Goal: Task Accomplishment & Management: Complete application form

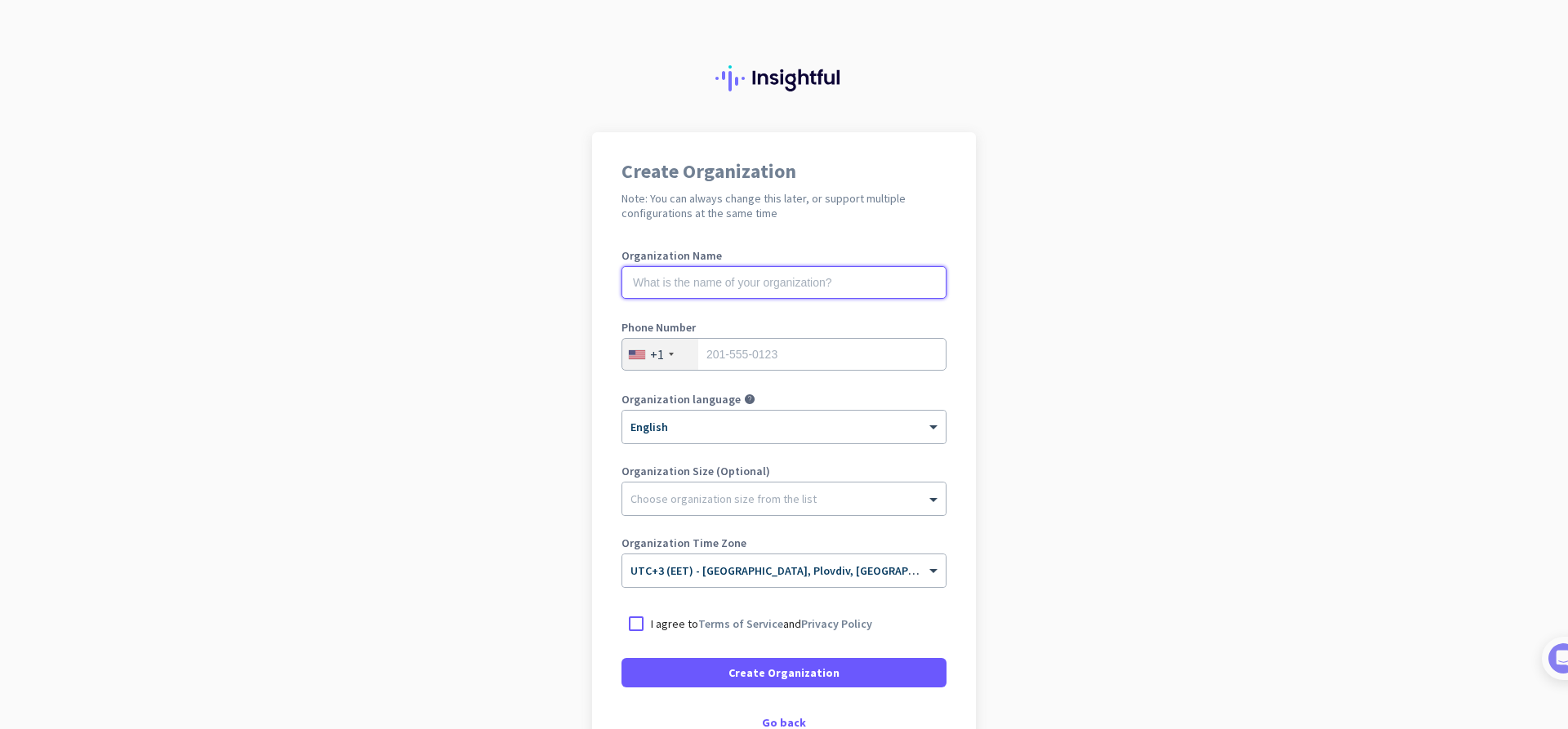
click at [814, 285] on input "text" at bounding box center [784, 282] width 325 height 33
type input "Project Cipher"
click at [673, 351] on div "+1" at bounding box center [660, 355] width 76 height 31
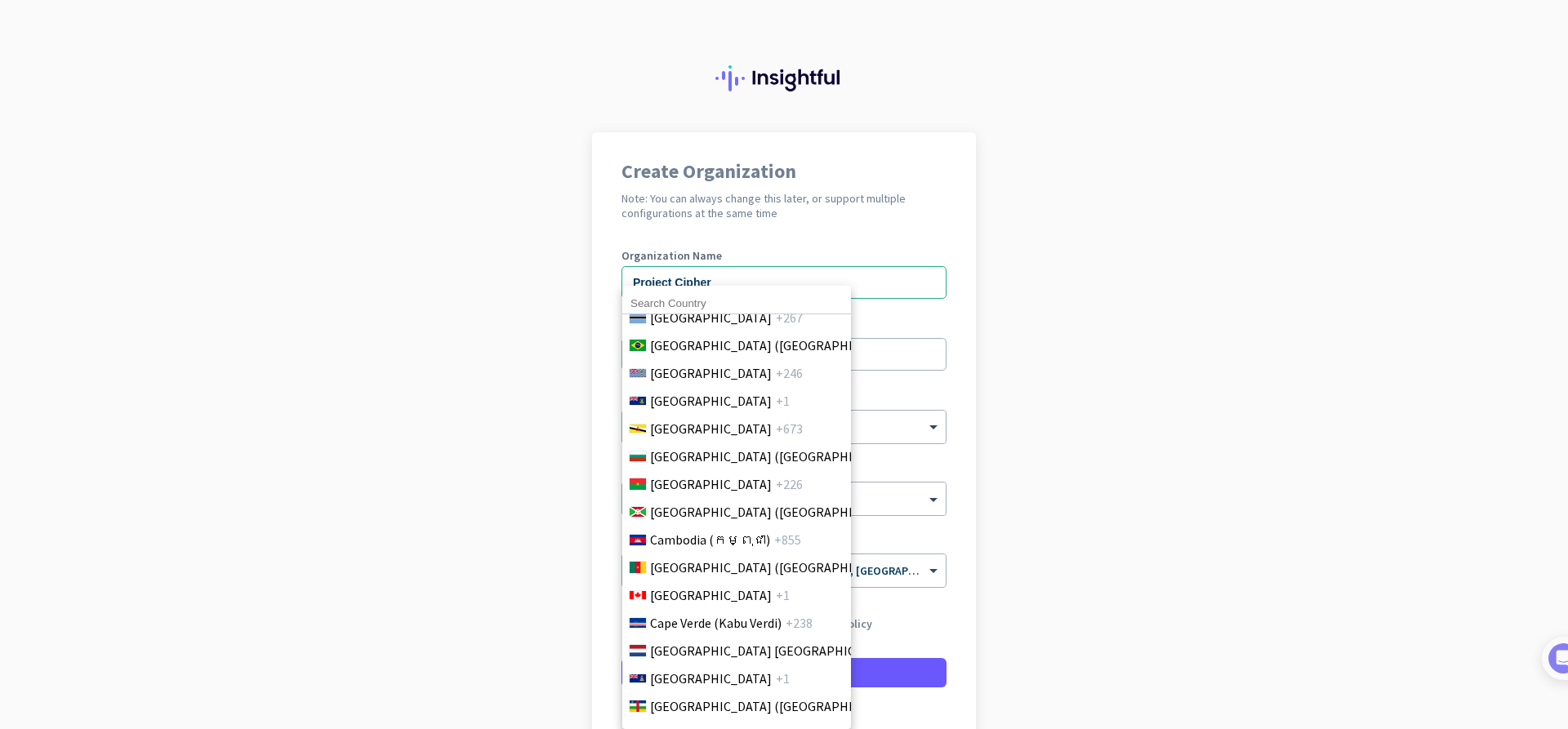
scroll to position [920, 0]
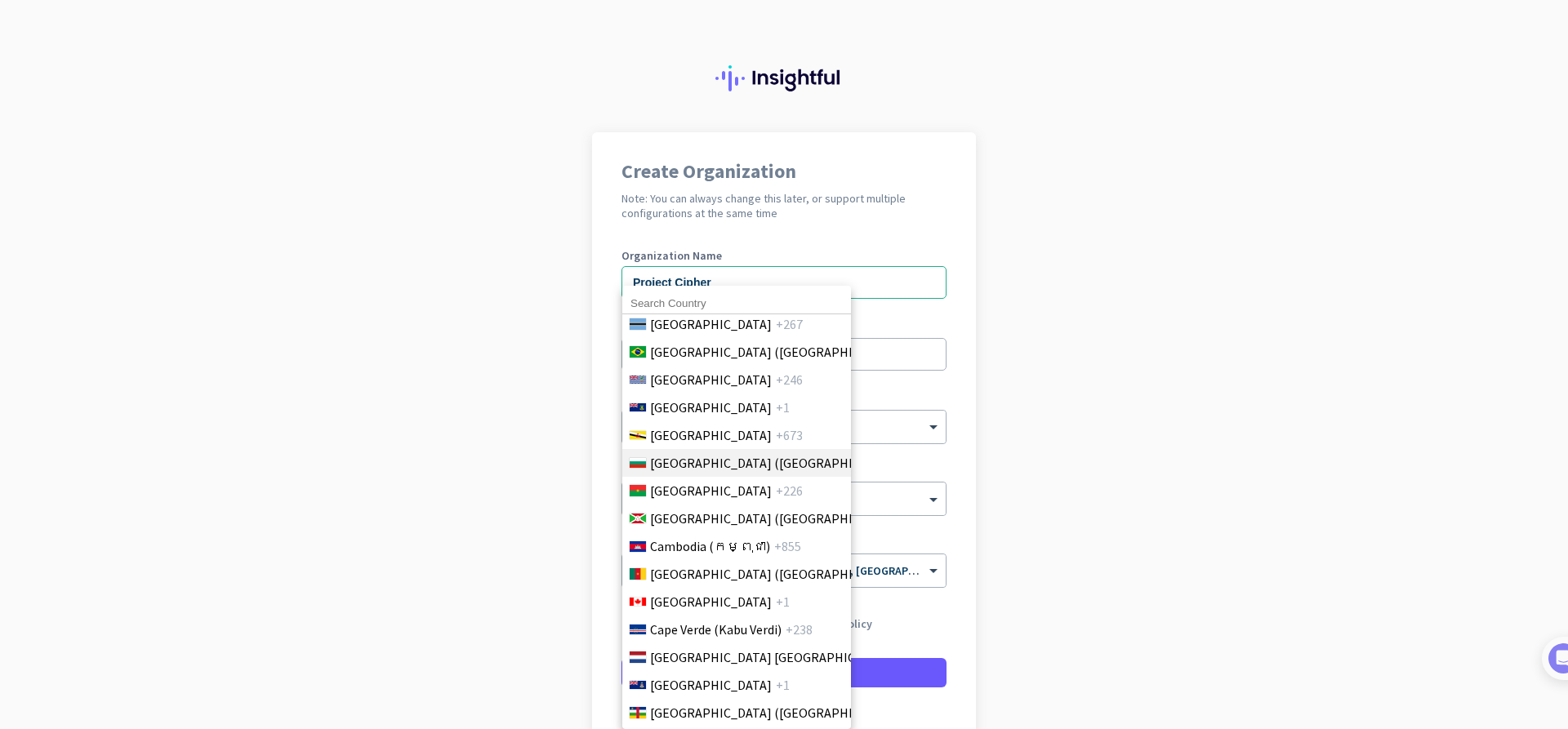
click at [726, 465] on span "[GEOGRAPHIC_DATA] ([GEOGRAPHIC_DATA])" at bounding box center [778, 463] width 255 height 20
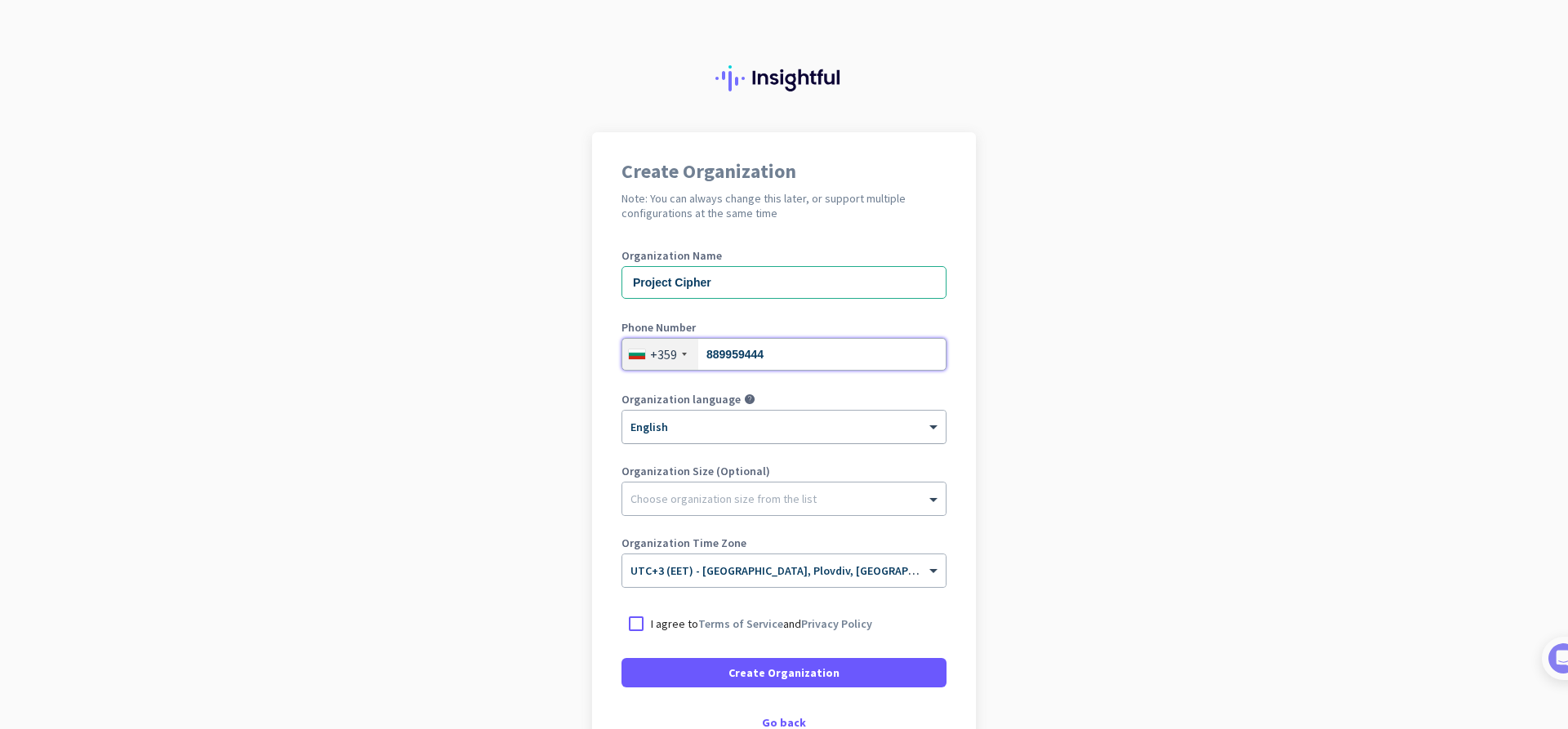
type input "889959444"
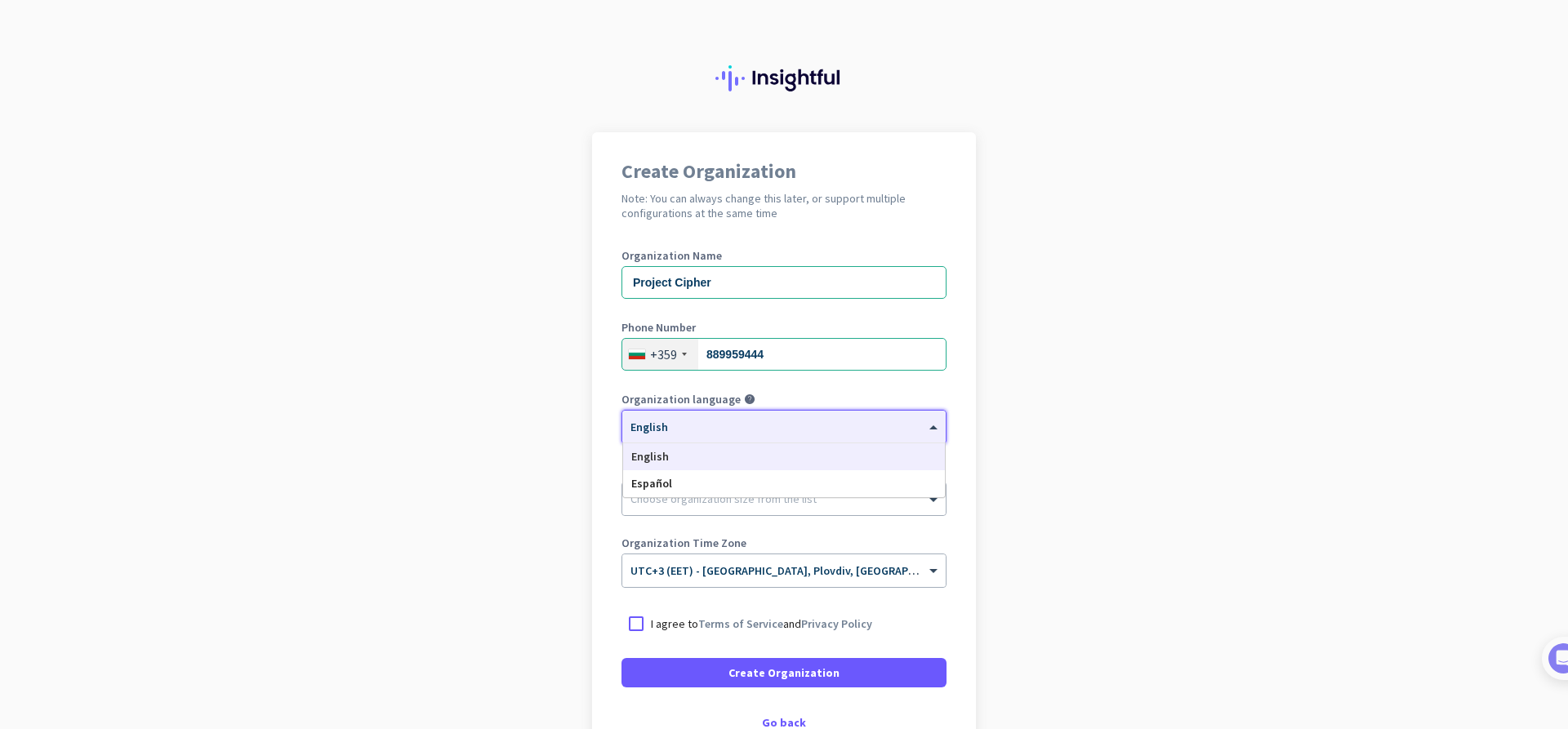
click at [770, 428] on div at bounding box center [784, 421] width 323 height 14
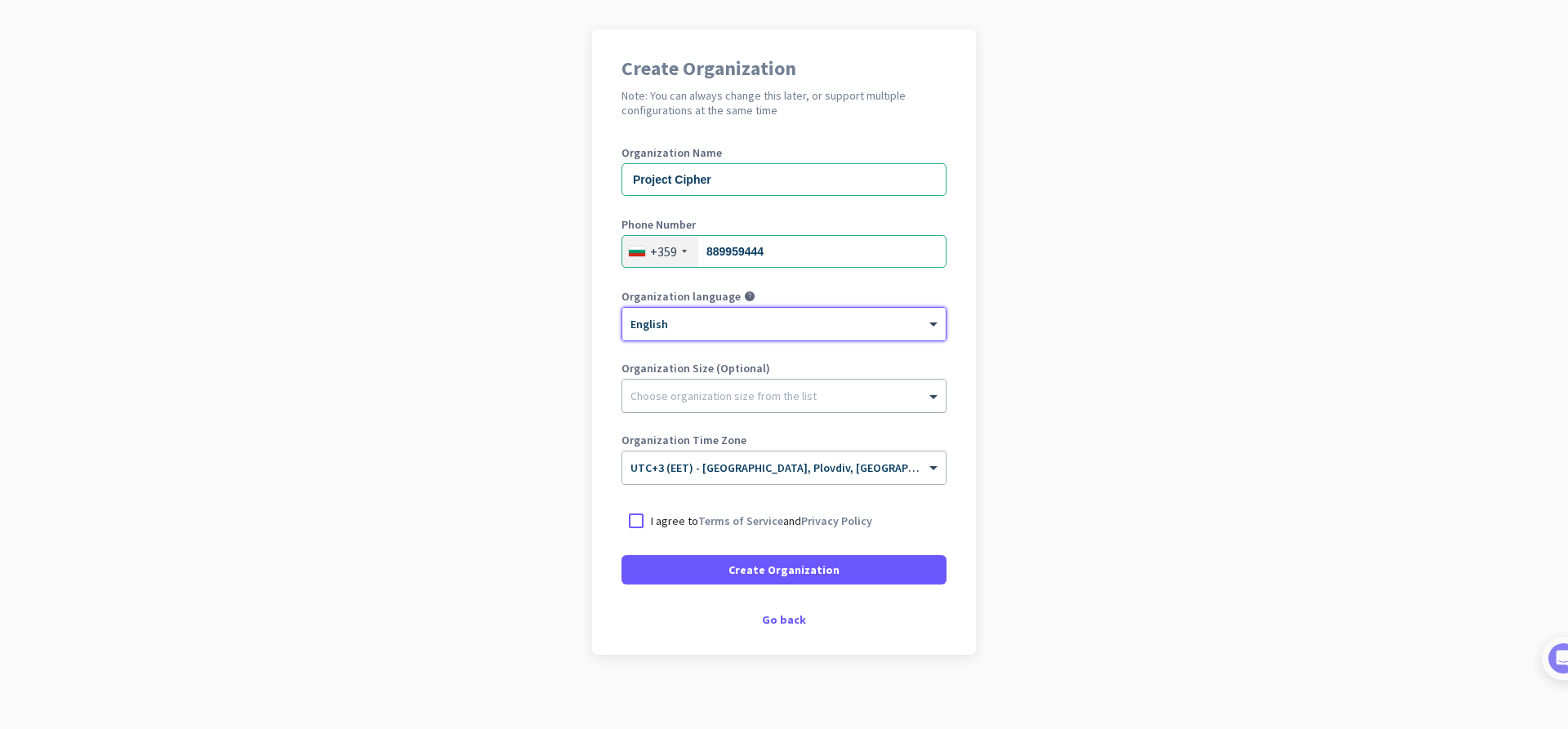
scroll to position [110, 0]
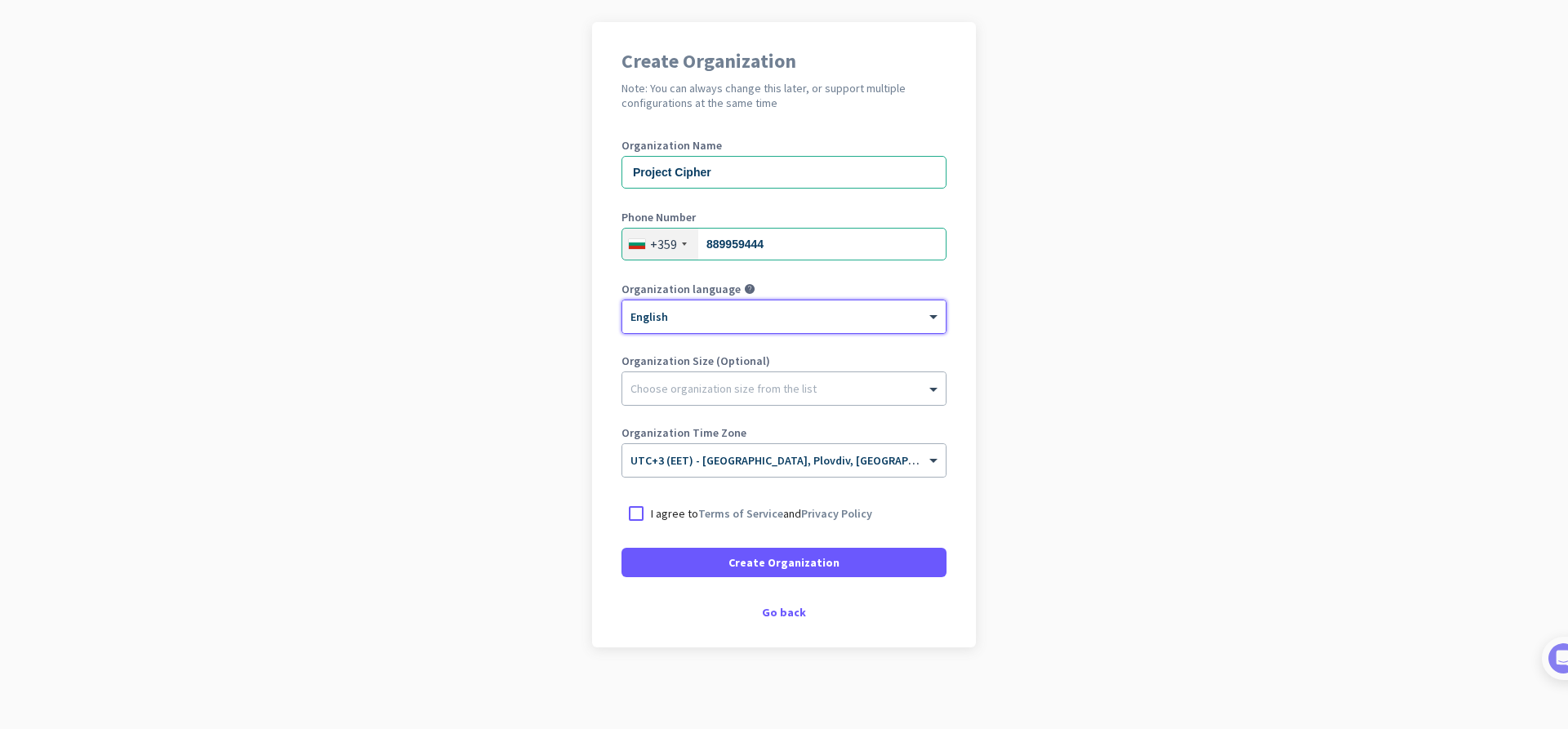
click at [657, 510] on p "I agree to Terms of Service and Privacy Policy" at bounding box center [761, 513] width 221 height 16
click at [0, 0] on input "I agree to Terms of Service and Privacy Policy" at bounding box center [0, 0] width 0 height 0
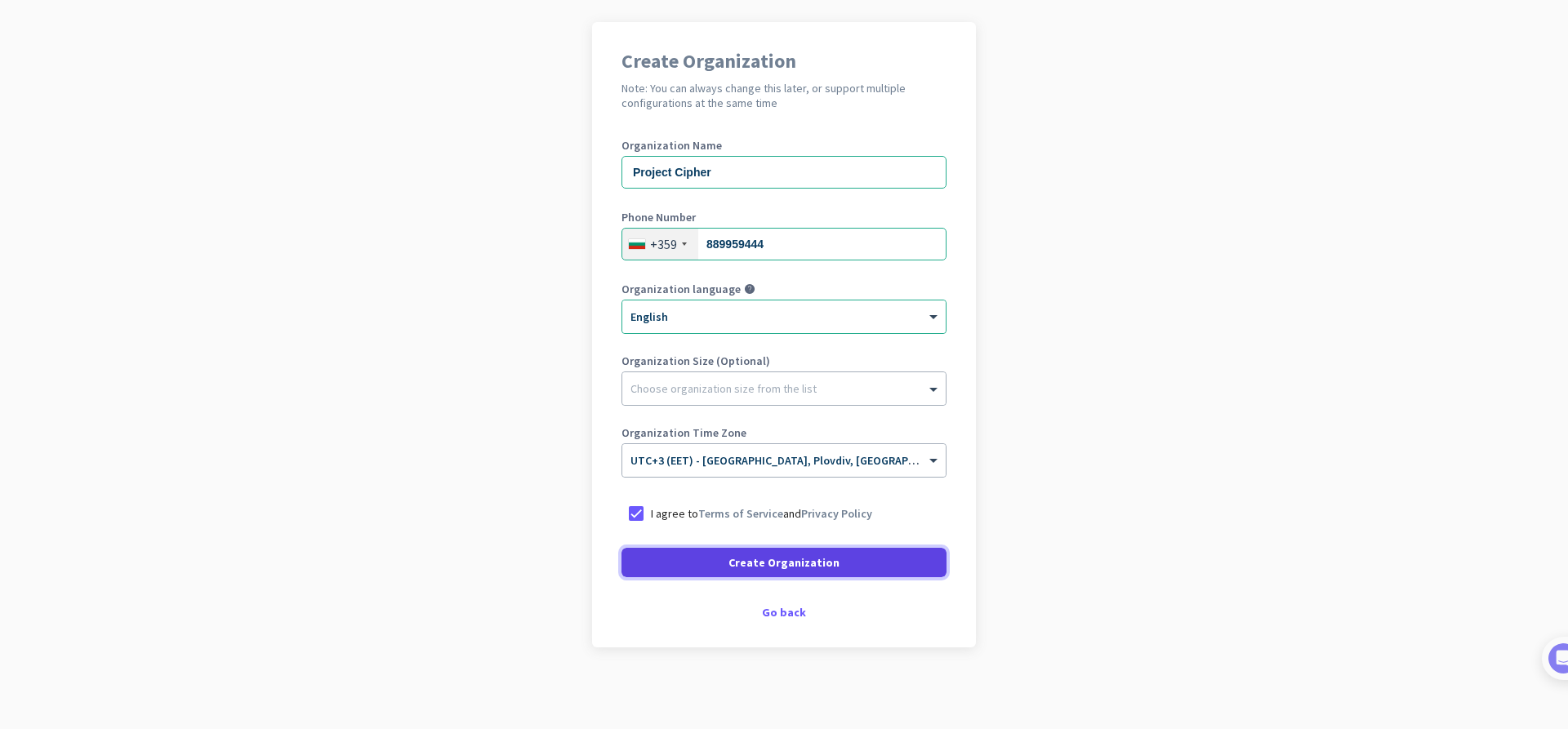
click at [745, 558] on span "Create Organization" at bounding box center [784, 563] width 111 height 16
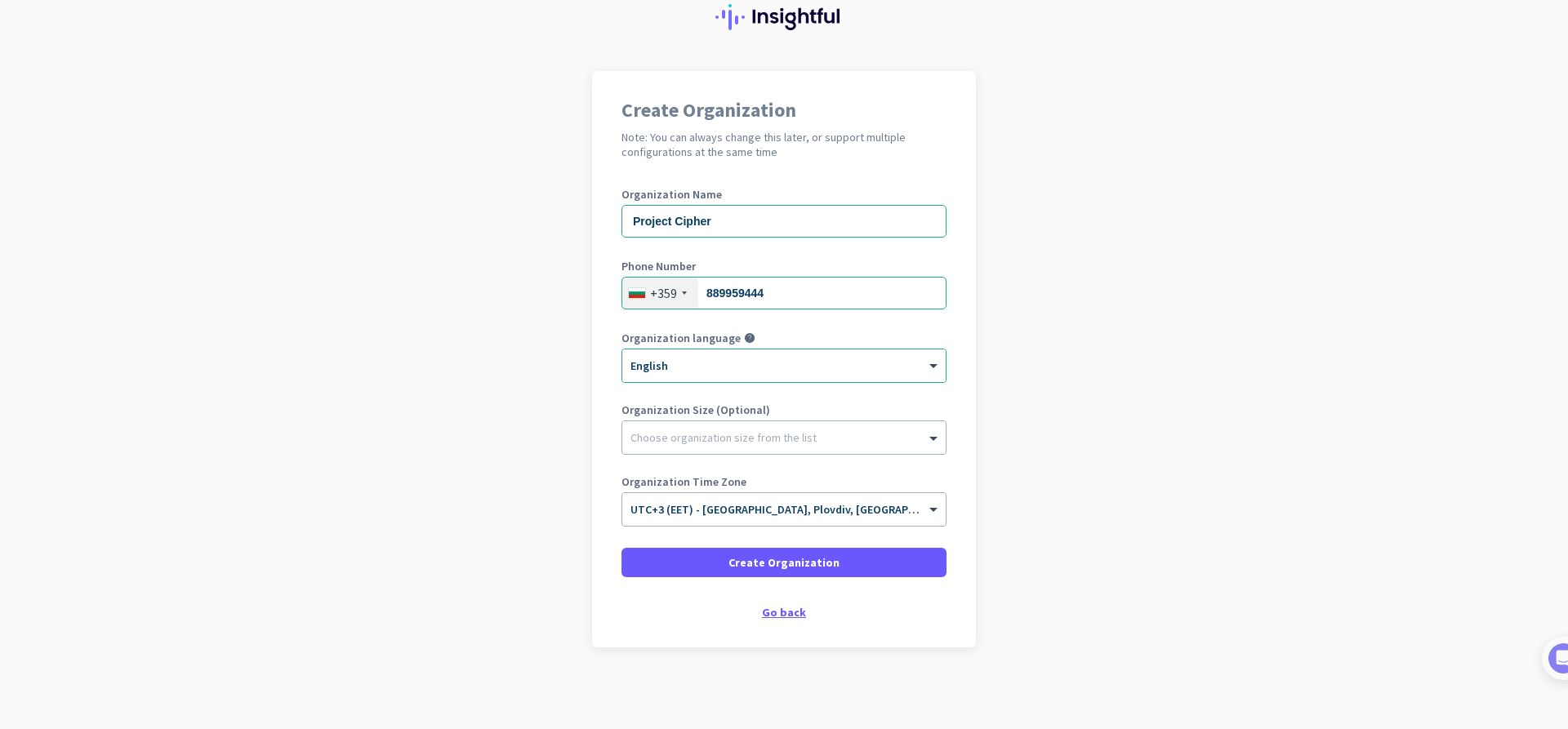
click at [774, 608] on div "Go back" at bounding box center [784, 612] width 325 height 12
